Goal: Navigation & Orientation: Find specific page/section

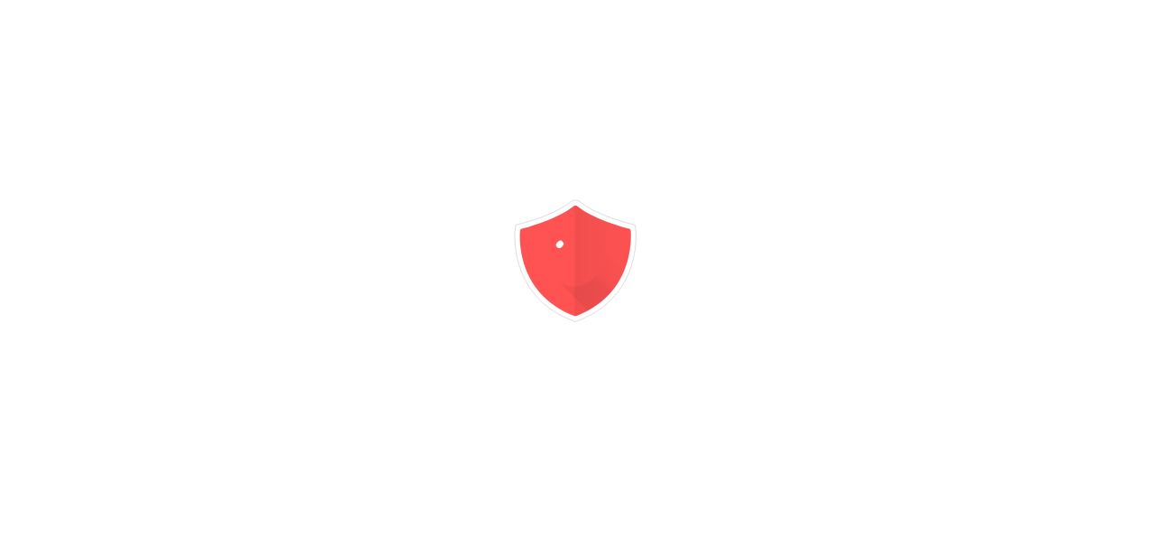
click at [1124, 427] on div at bounding box center [577, 267] width 1154 height 535
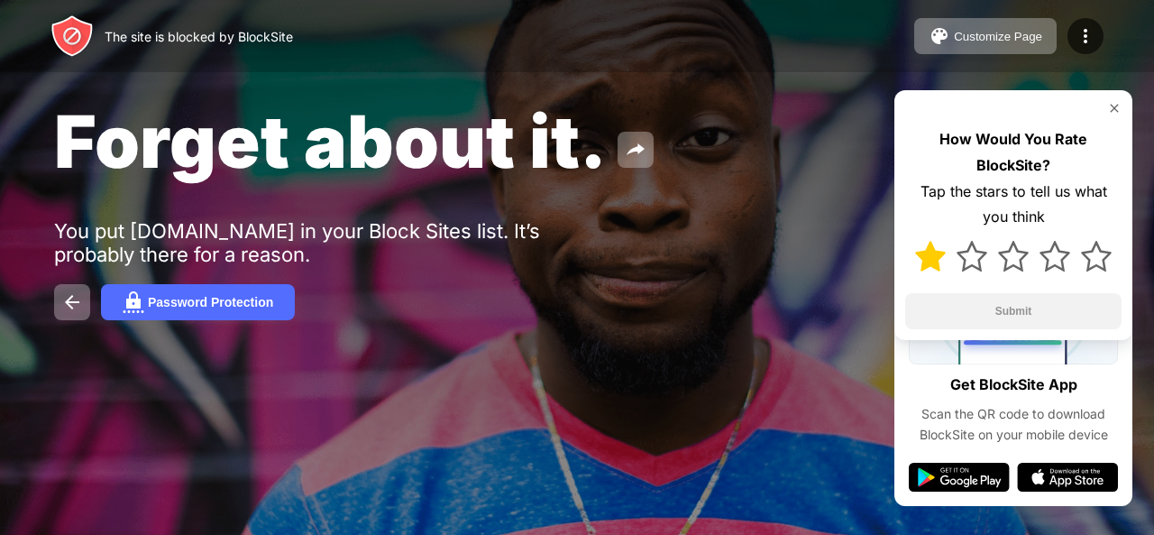
click at [925, 250] on img at bounding box center [930, 256] width 31 height 31
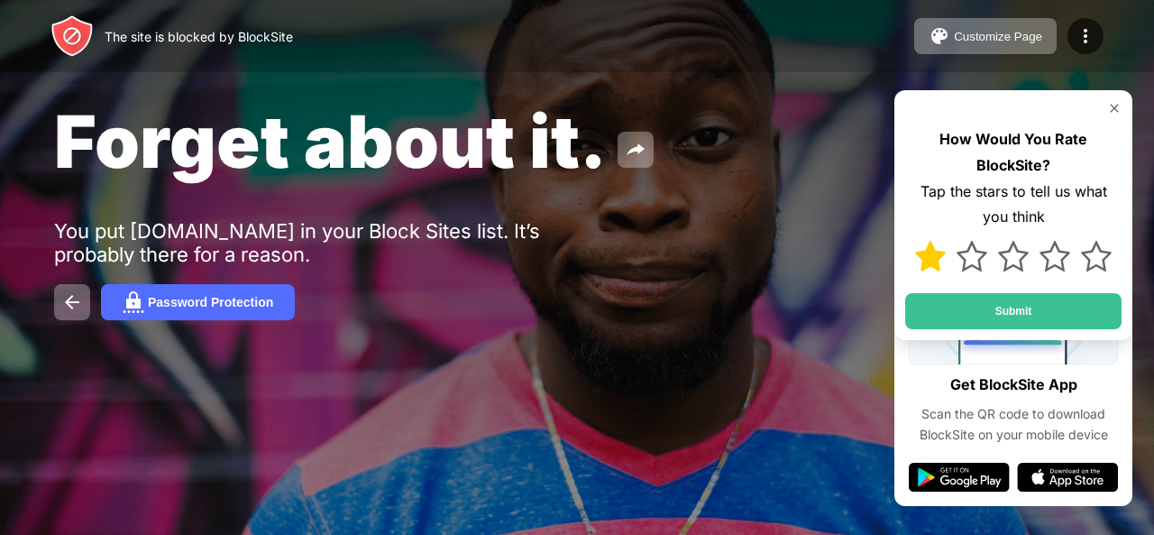
click at [674, 149] on div "Forget about it." at bounding box center [472, 140] width 837 height 87
